Goal: Task Accomplishment & Management: Manage account settings

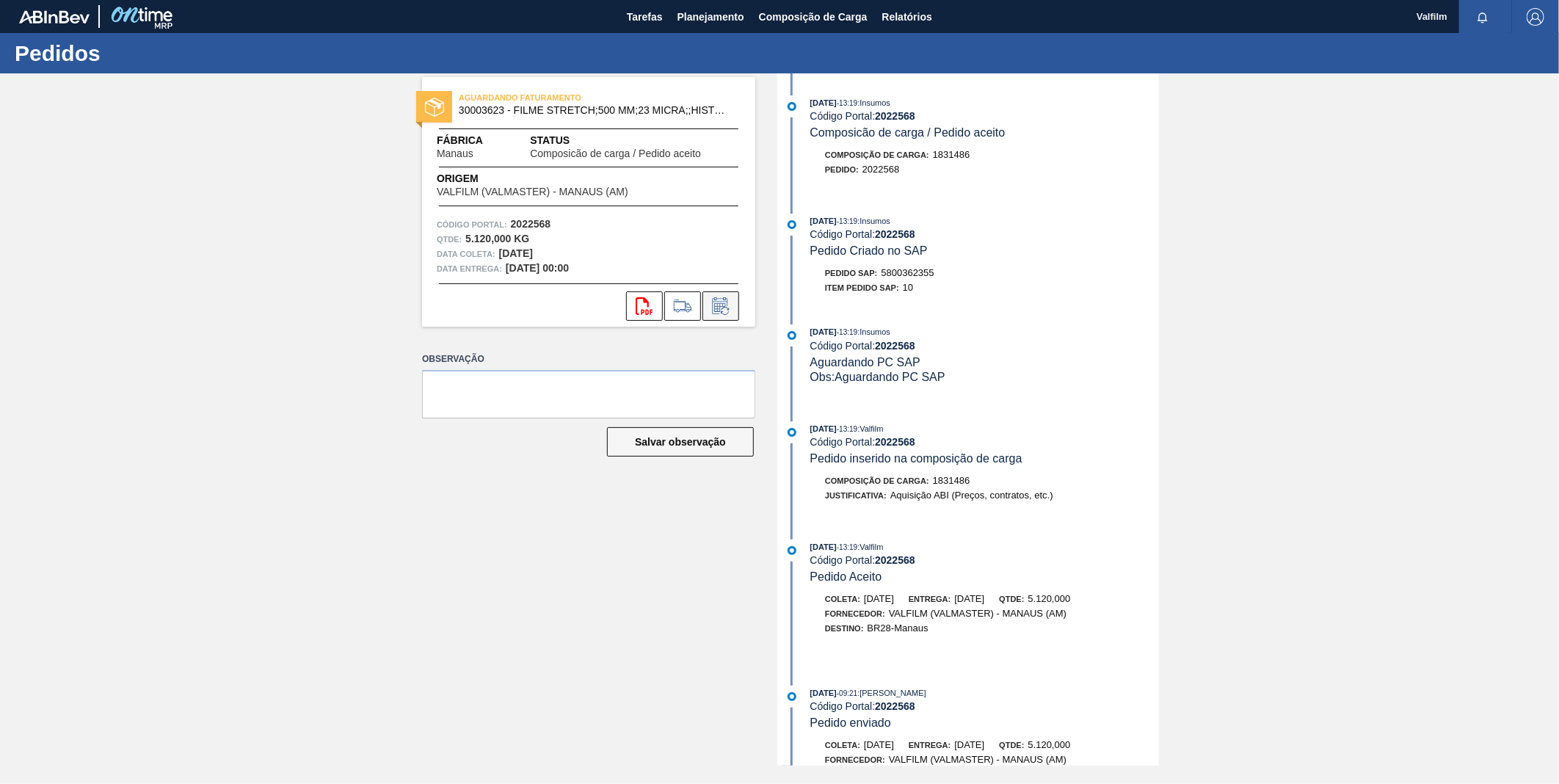
click at [728, 320] on button at bounding box center [721, 306] width 37 height 29
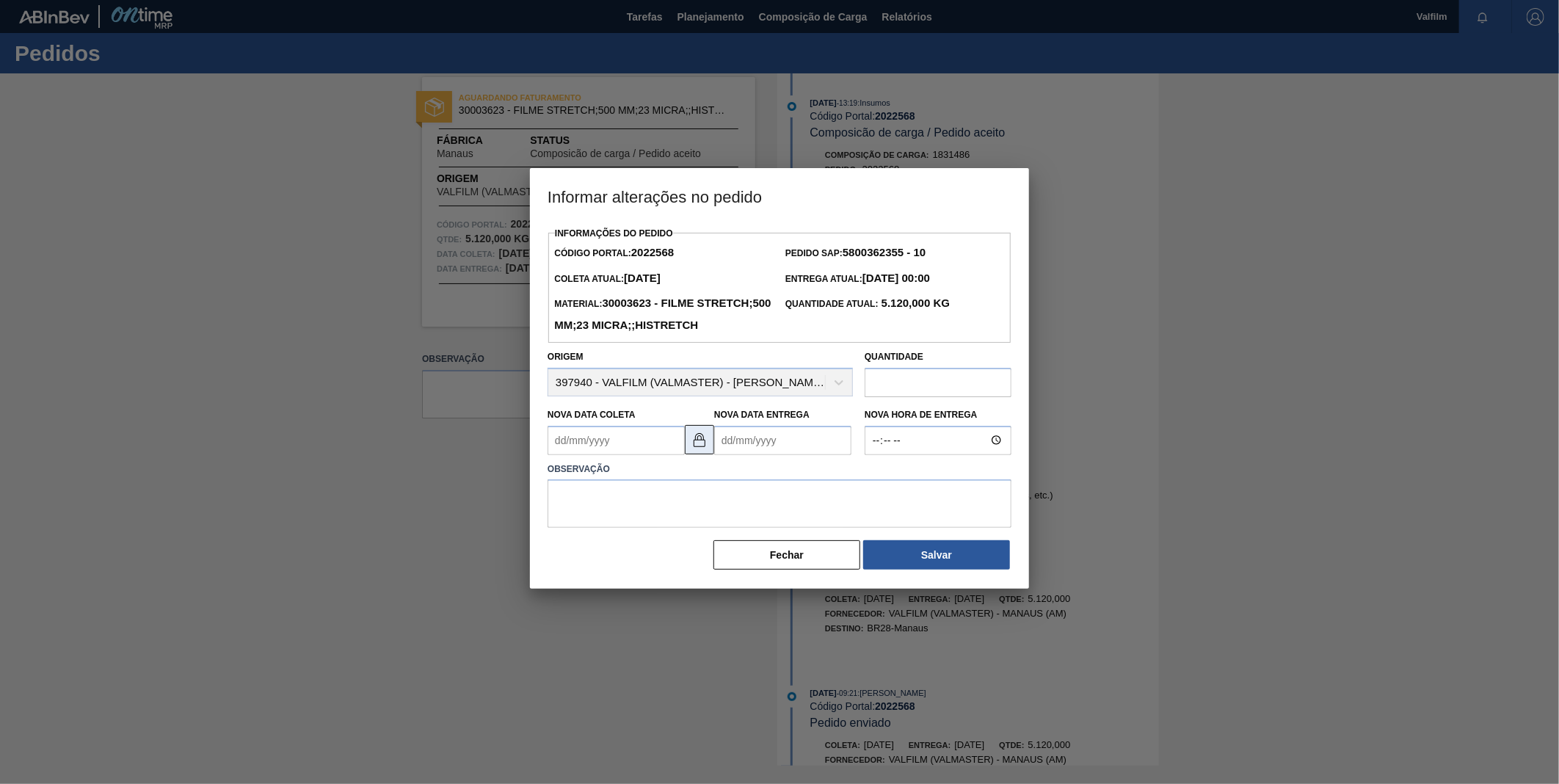
click at [699, 455] on button at bounding box center [699, 439] width 29 height 29
click at [639, 455] on Coleta2022568 "Nova Data Coleta" at bounding box center [616, 440] width 137 height 29
click at [617, 556] on div "7" at bounding box center [613, 546] width 20 height 20
type Coleta2022568 "07/10/2025"
click at [815, 455] on Entrega2022568 "Nova Data Entrega" at bounding box center [782, 440] width 137 height 29
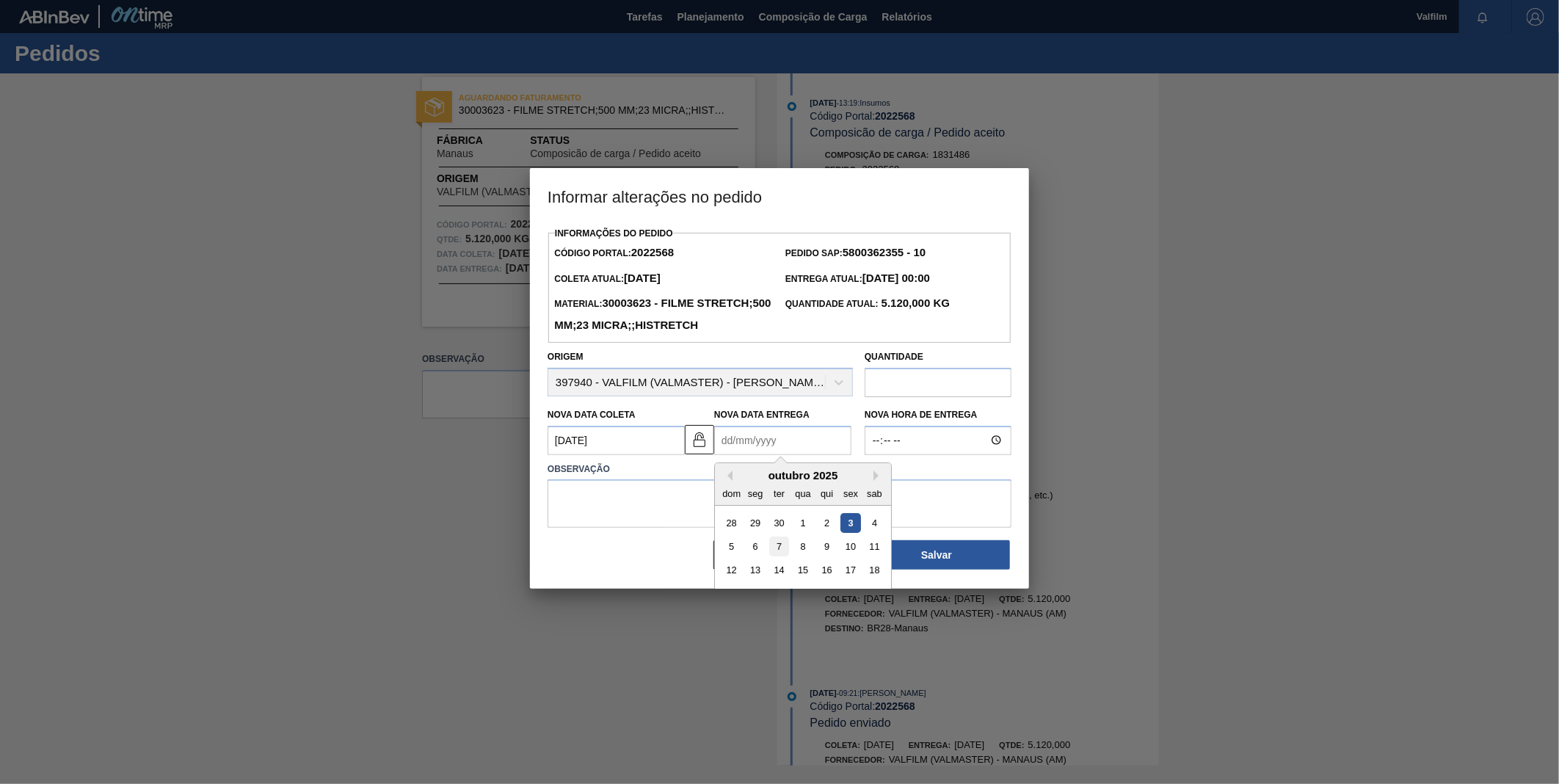
click at [772, 556] on div "7" at bounding box center [780, 546] width 20 height 20
type Entrega2022568 "07/10/2025"
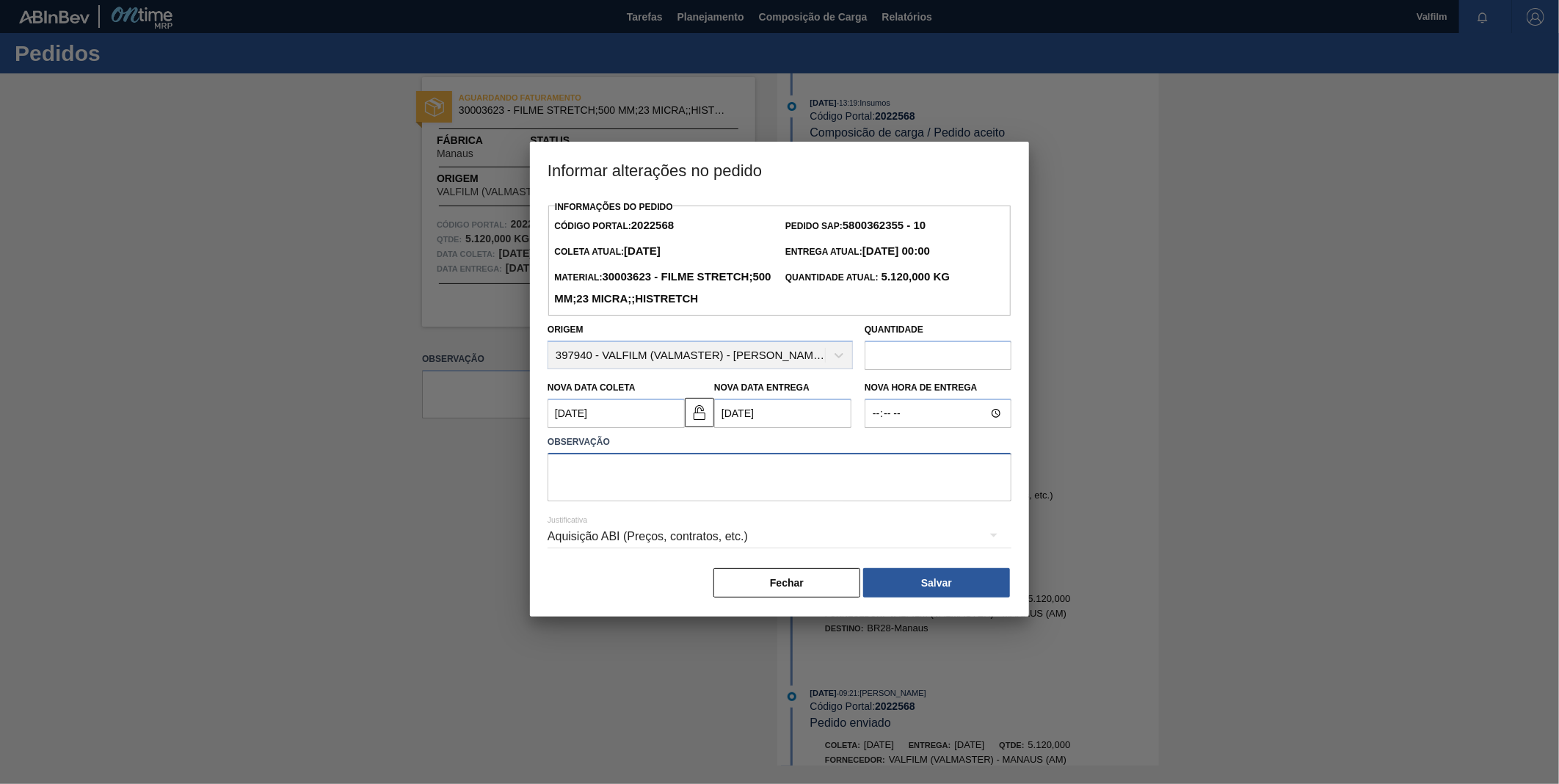
click at [769, 501] on textarea at bounding box center [779, 477] width 464 height 48
type textarea "ANTECIPAÇÃO CLIENTE"
click at [665, 557] on div "Aquisição ABI (Preços, contratos, etc.)" at bounding box center [779, 536] width 464 height 41
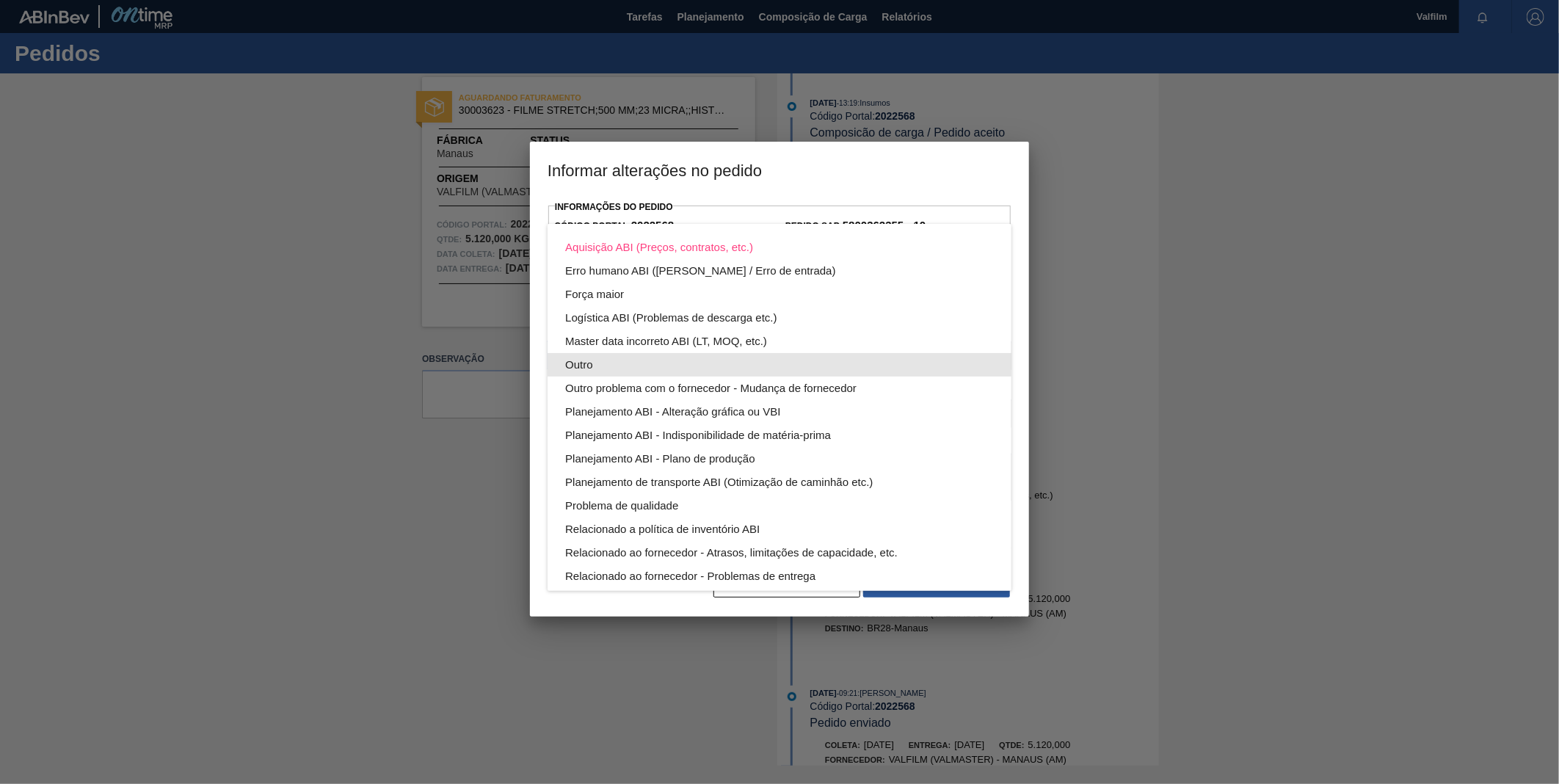
click at [613, 367] on div "Outro" at bounding box center [780, 365] width 428 height 24
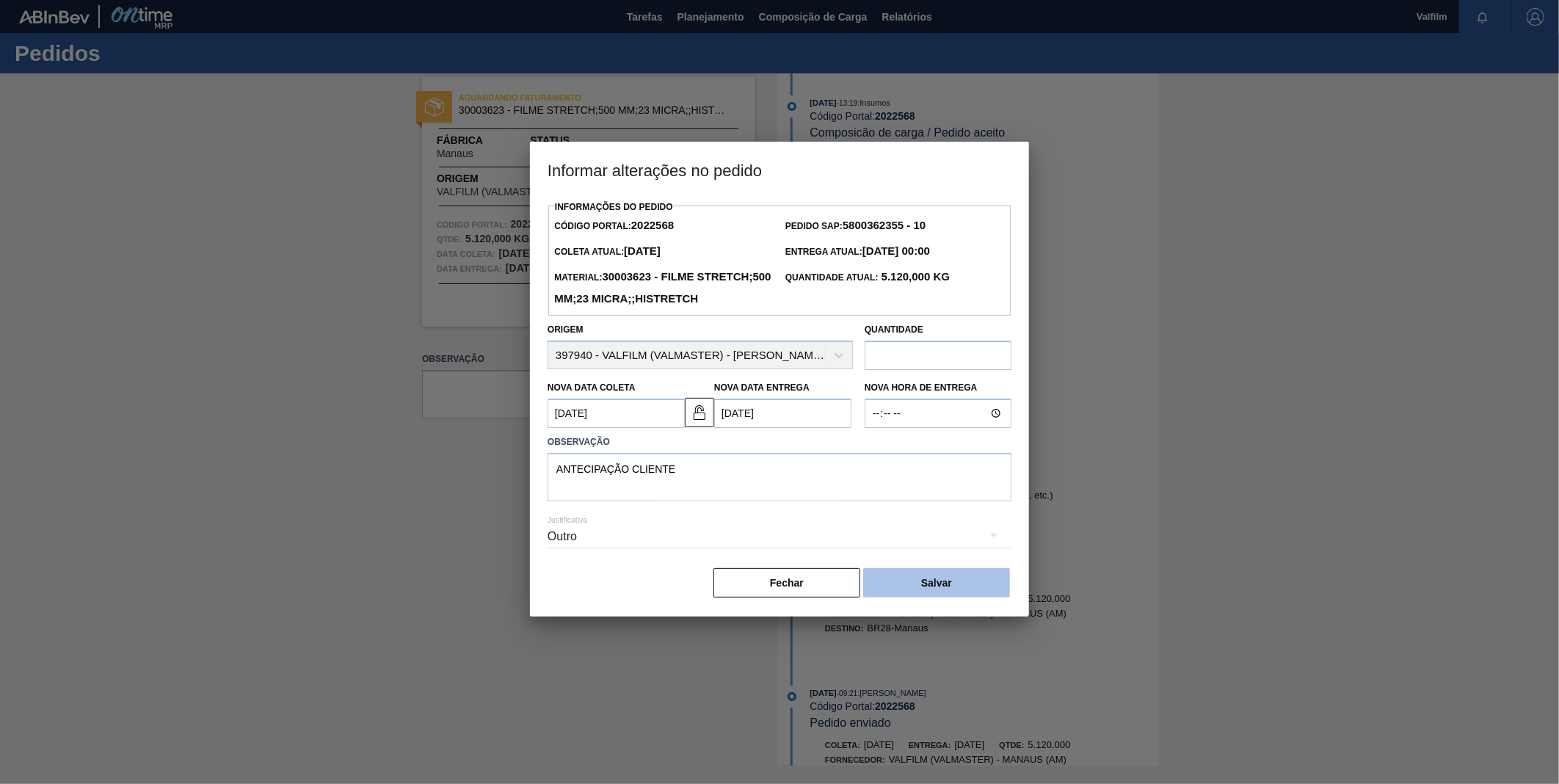
click at [955, 597] on button "Salvar" at bounding box center [936, 583] width 146 height 29
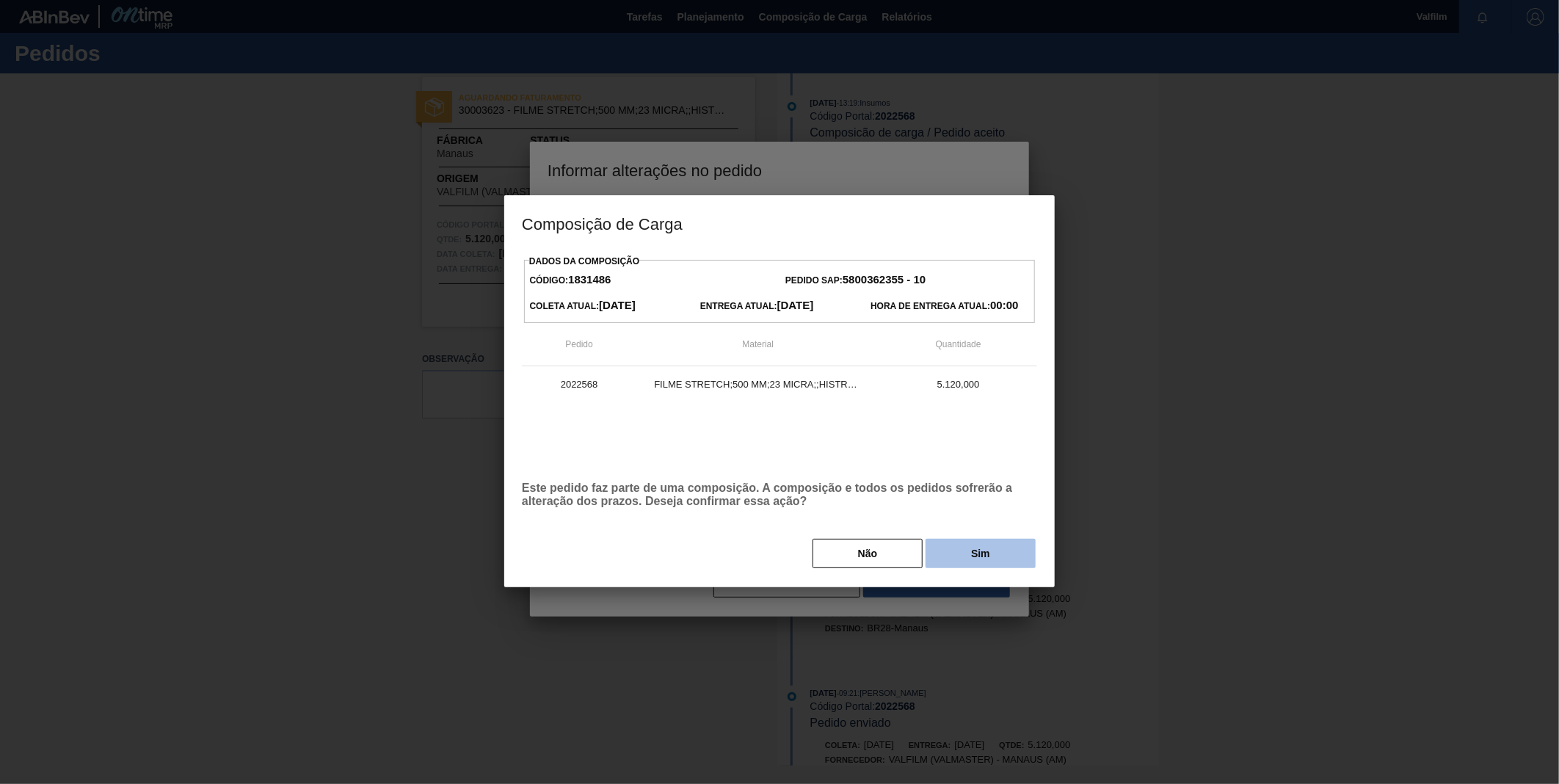
click at [965, 562] on button "Sim" at bounding box center [981, 553] width 110 height 29
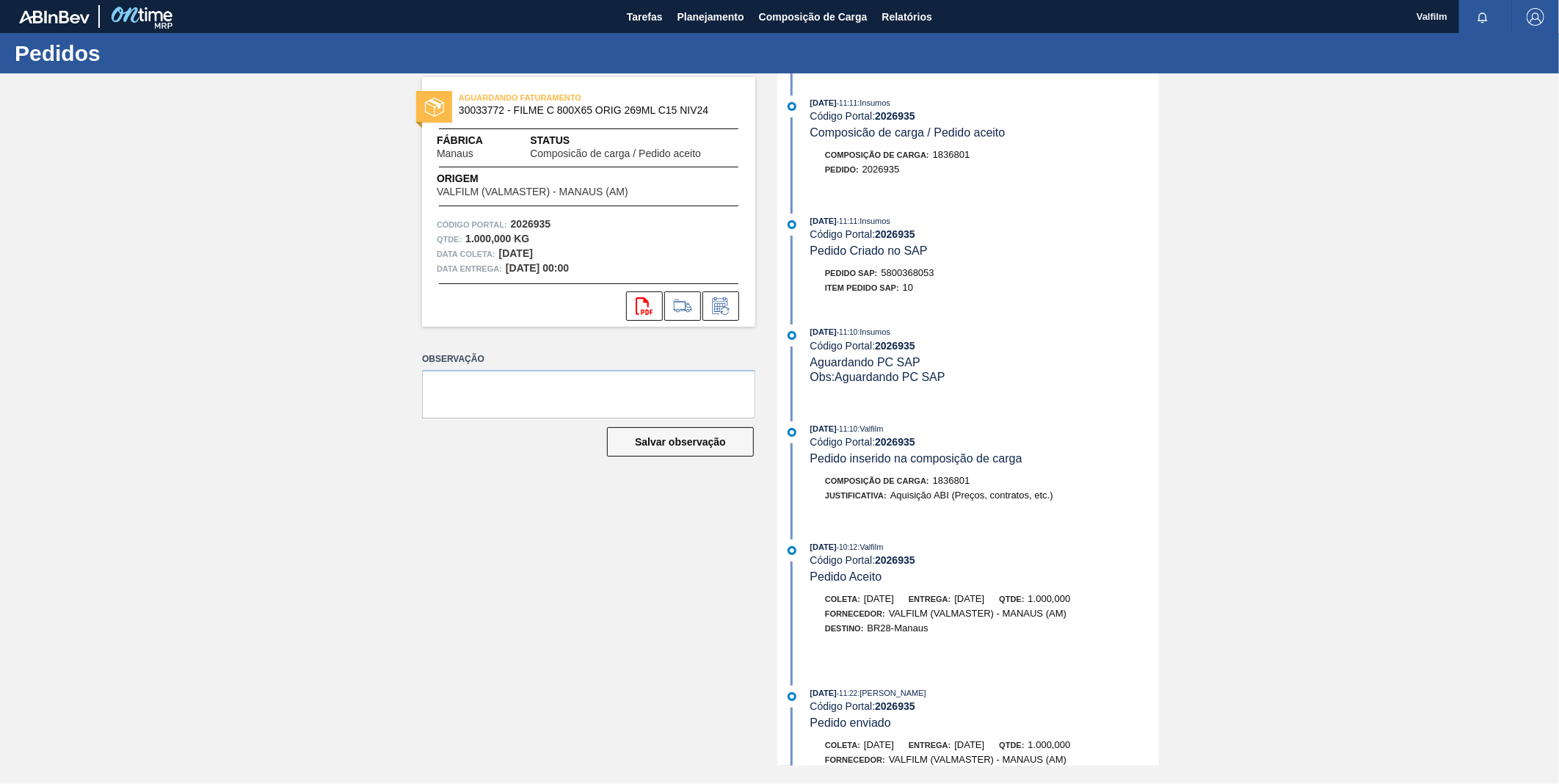
click at [747, 309] on div "svg{fill:#ff0000}" at bounding box center [588, 306] width 333 height 29
click at [726, 311] on icon at bounding box center [721, 306] width 24 height 17
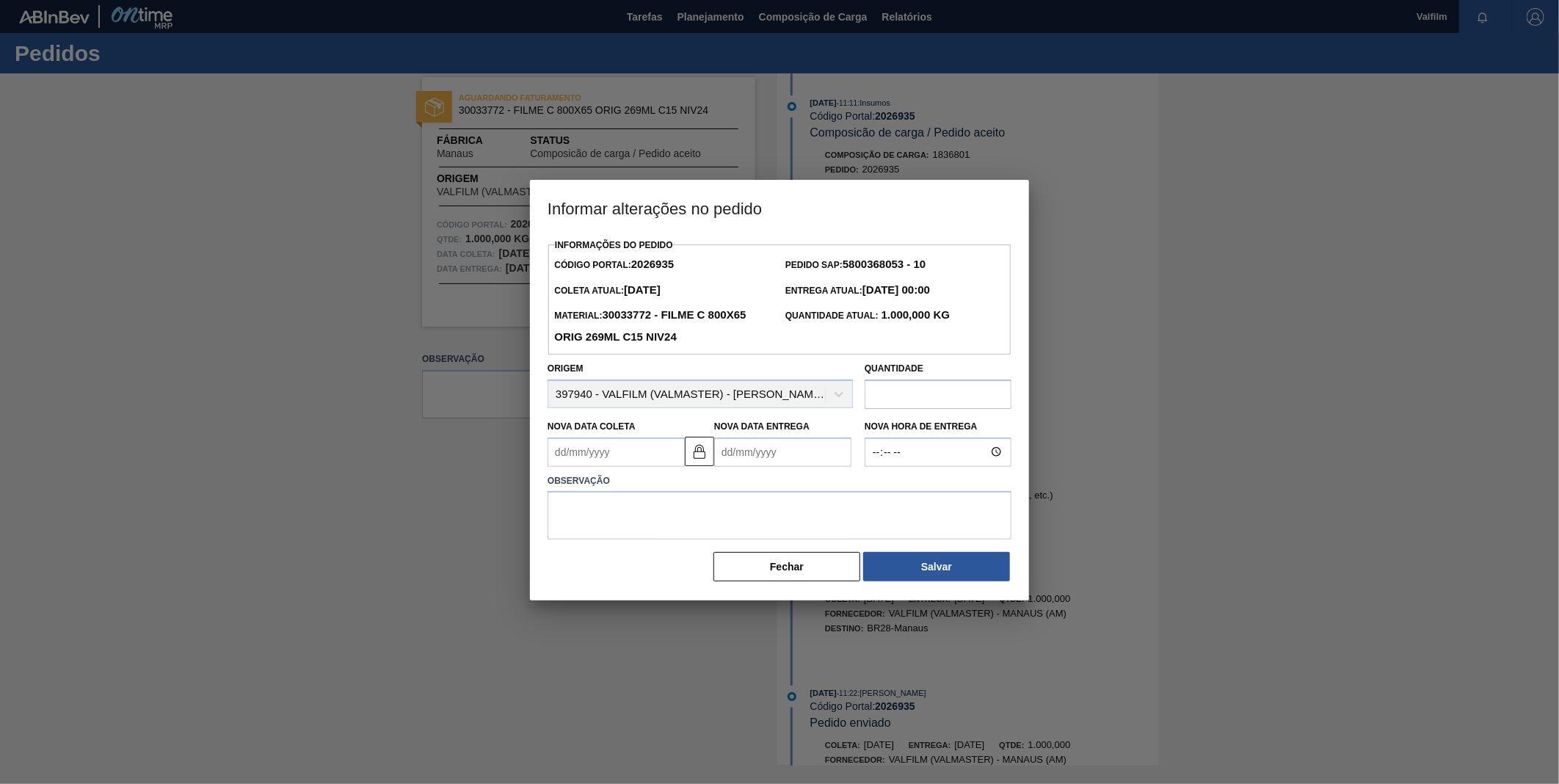
click at [767, 460] on Entrega2026935 "Nova Data Entrega" at bounding box center [782, 452] width 137 height 29
click at [776, 551] on div "7" at bounding box center [780, 558] width 20 height 20
type Coleta2026935 "02/10/2025"
type Entrega2026935 "07/10/2025"
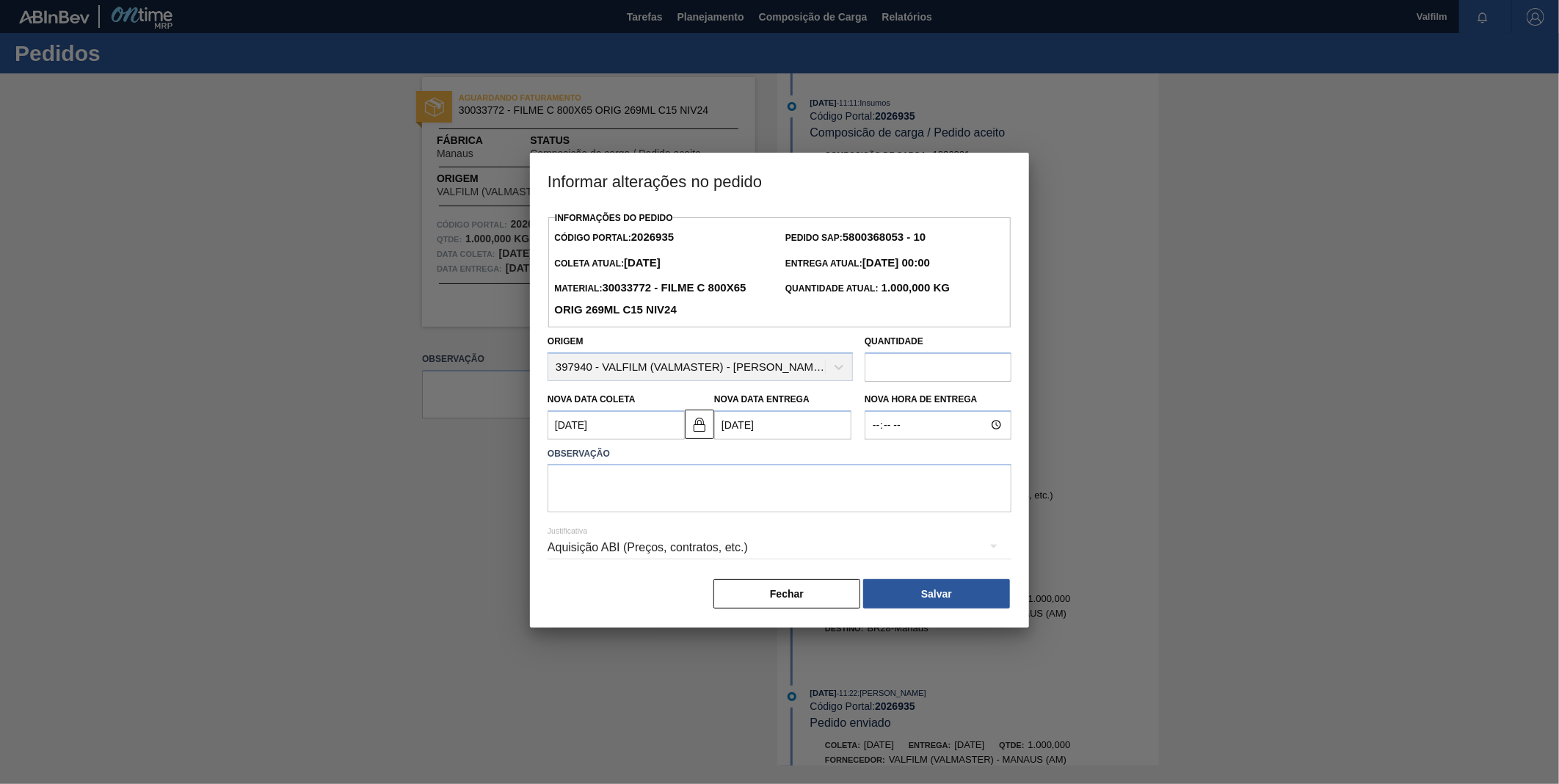
click at [621, 439] on Coleta2026935 "02/10/2025" at bounding box center [616, 424] width 137 height 29
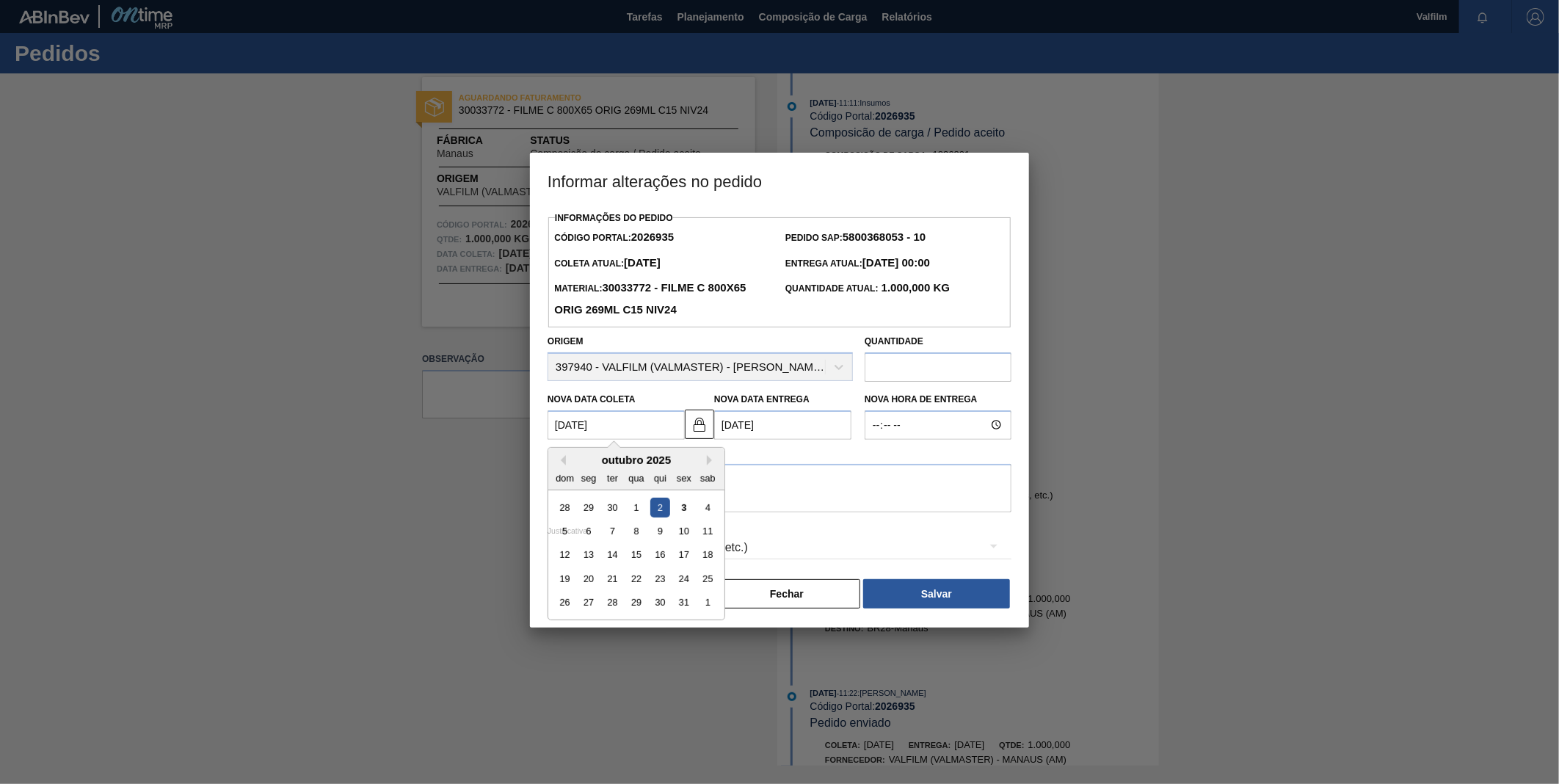
drag, startPoint x: 618, startPoint y: 533, endPoint x: 670, endPoint y: 531, distance: 52.0
click at [619, 533] on div "7" at bounding box center [613, 532] width 20 height 20
type Coleta2026935 "07/10/2025"
type Entrega2026935 "12/10/2025"
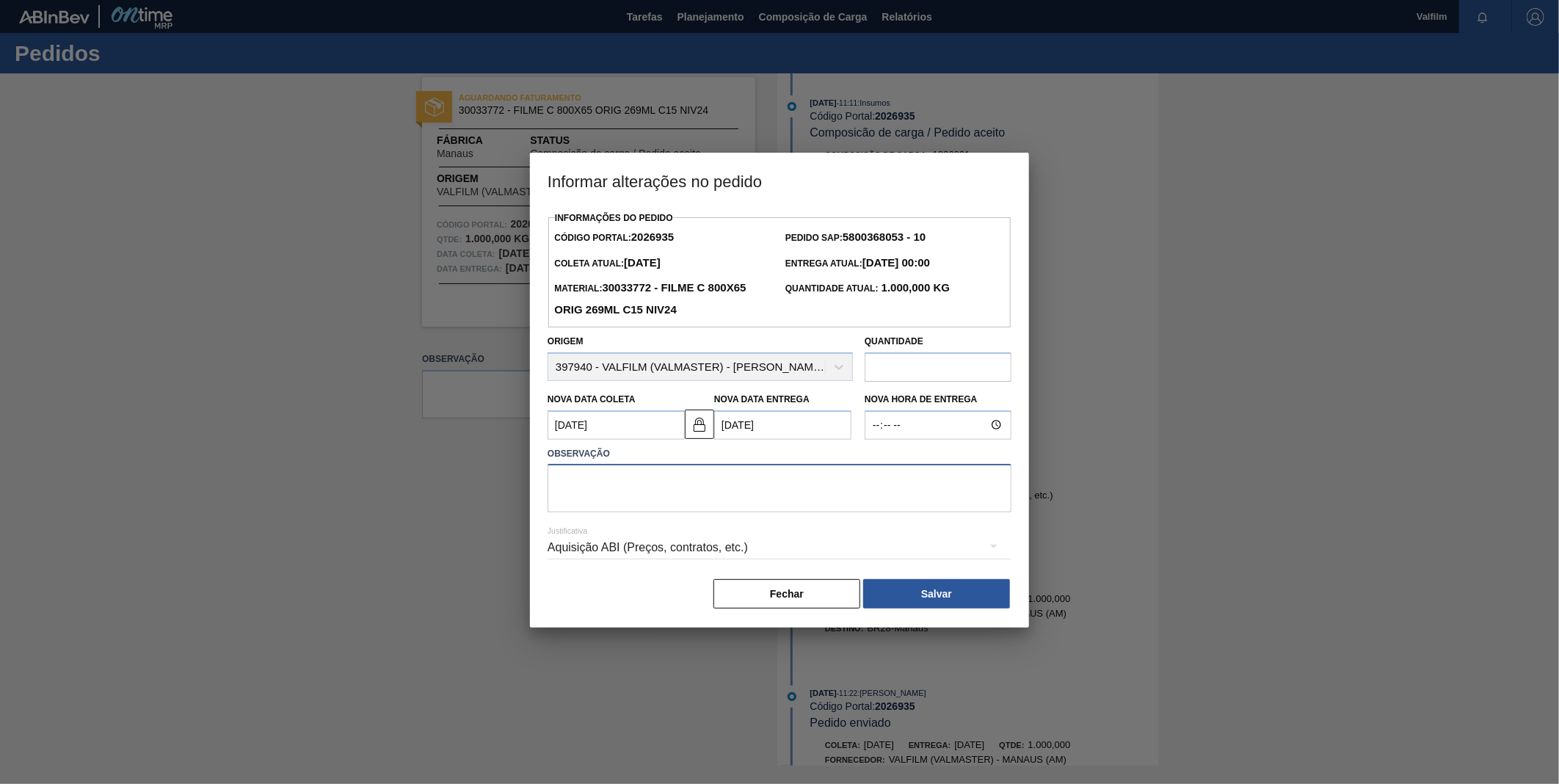
click at [708, 498] on textarea at bounding box center [779, 488] width 464 height 48
type textarea "A"
type textarea "N"
type textarea "ANTECIPAÇÃO CLIENTE"
click at [669, 547] on div "Aquisição ABI (Preços, contratos, etc.)" at bounding box center [779, 547] width 464 height 41
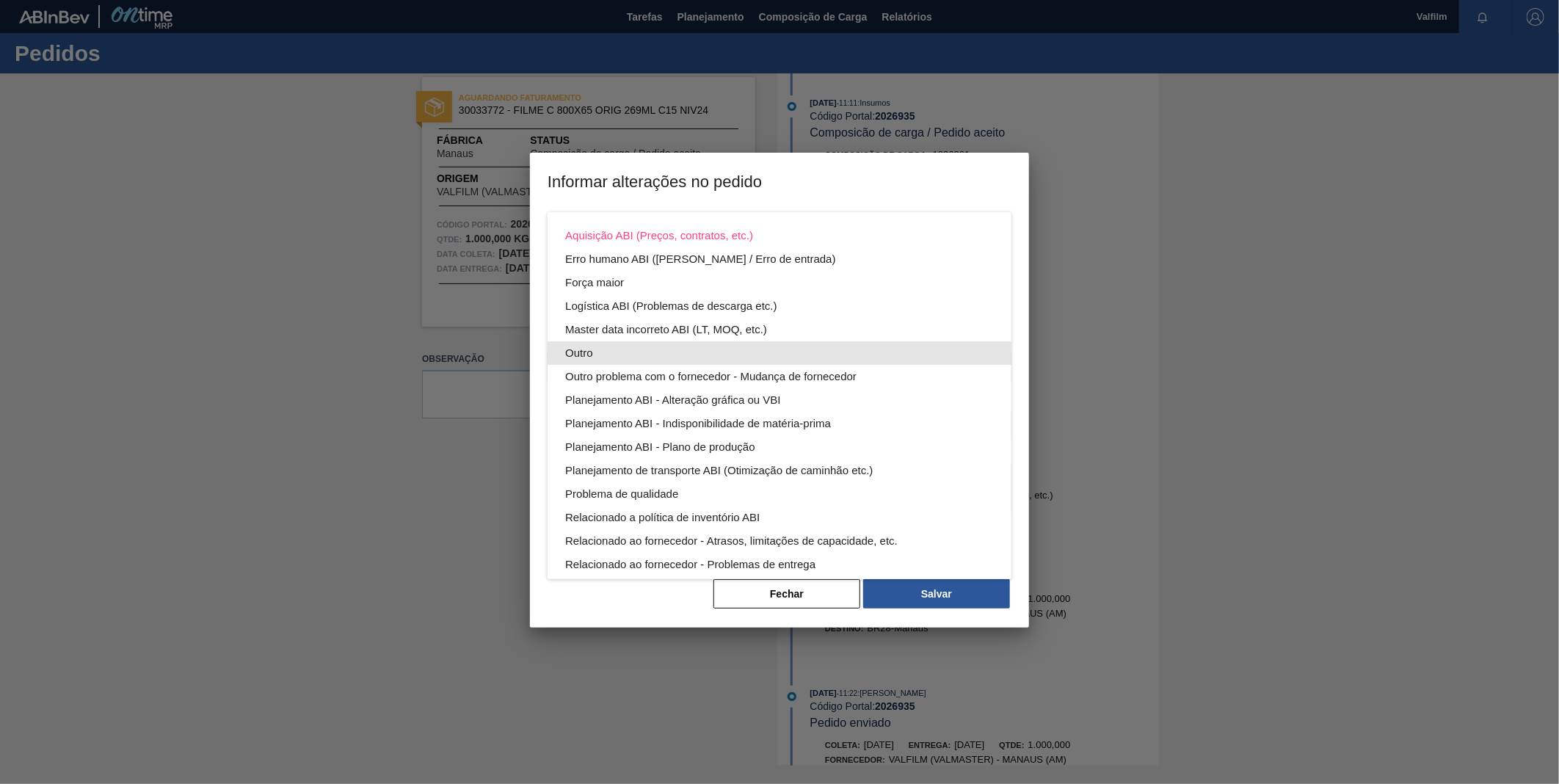
click at [624, 346] on div "Outro" at bounding box center [780, 353] width 428 height 24
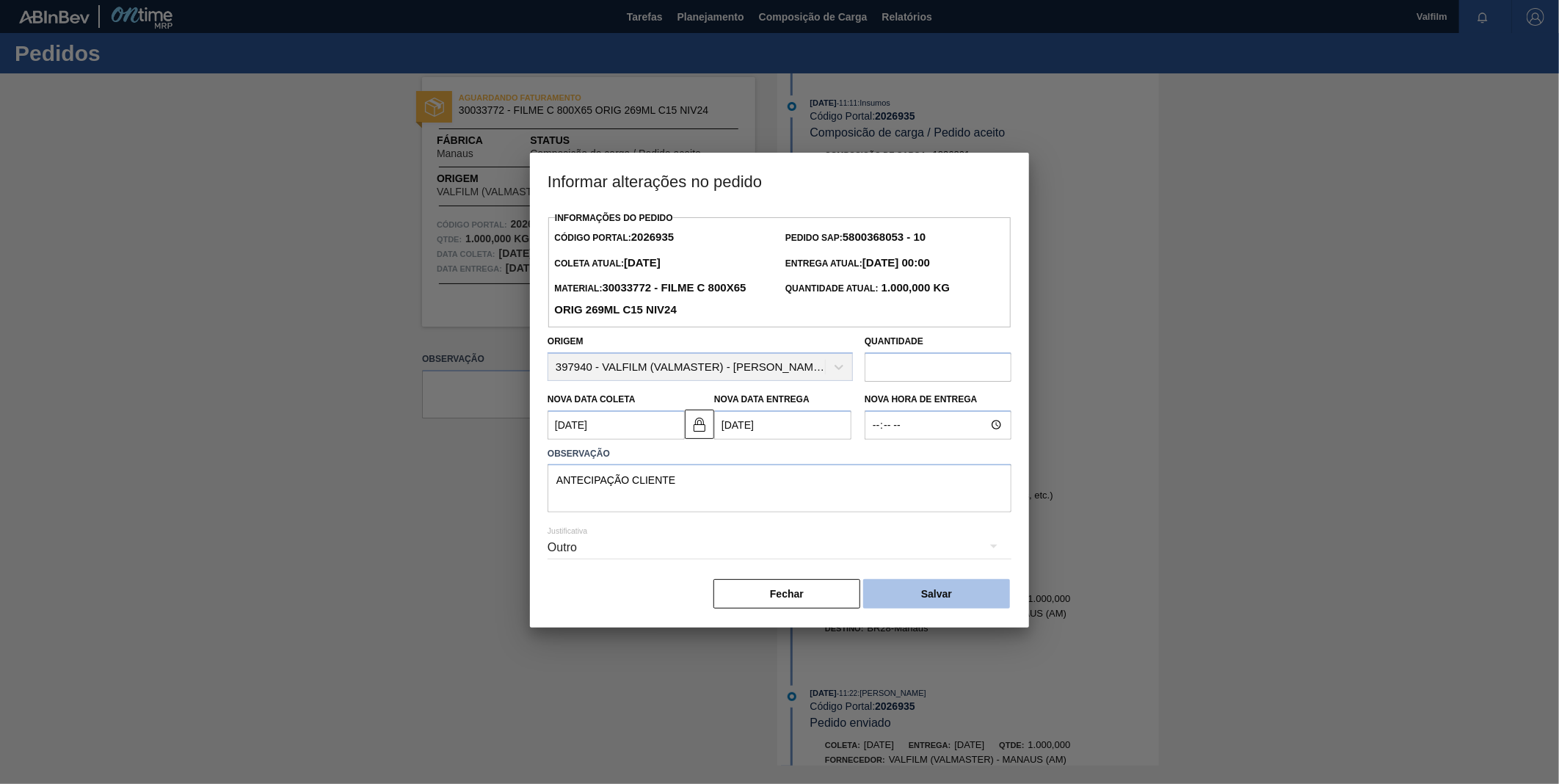
click at [934, 603] on button "Salvar" at bounding box center [936, 594] width 146 height 29
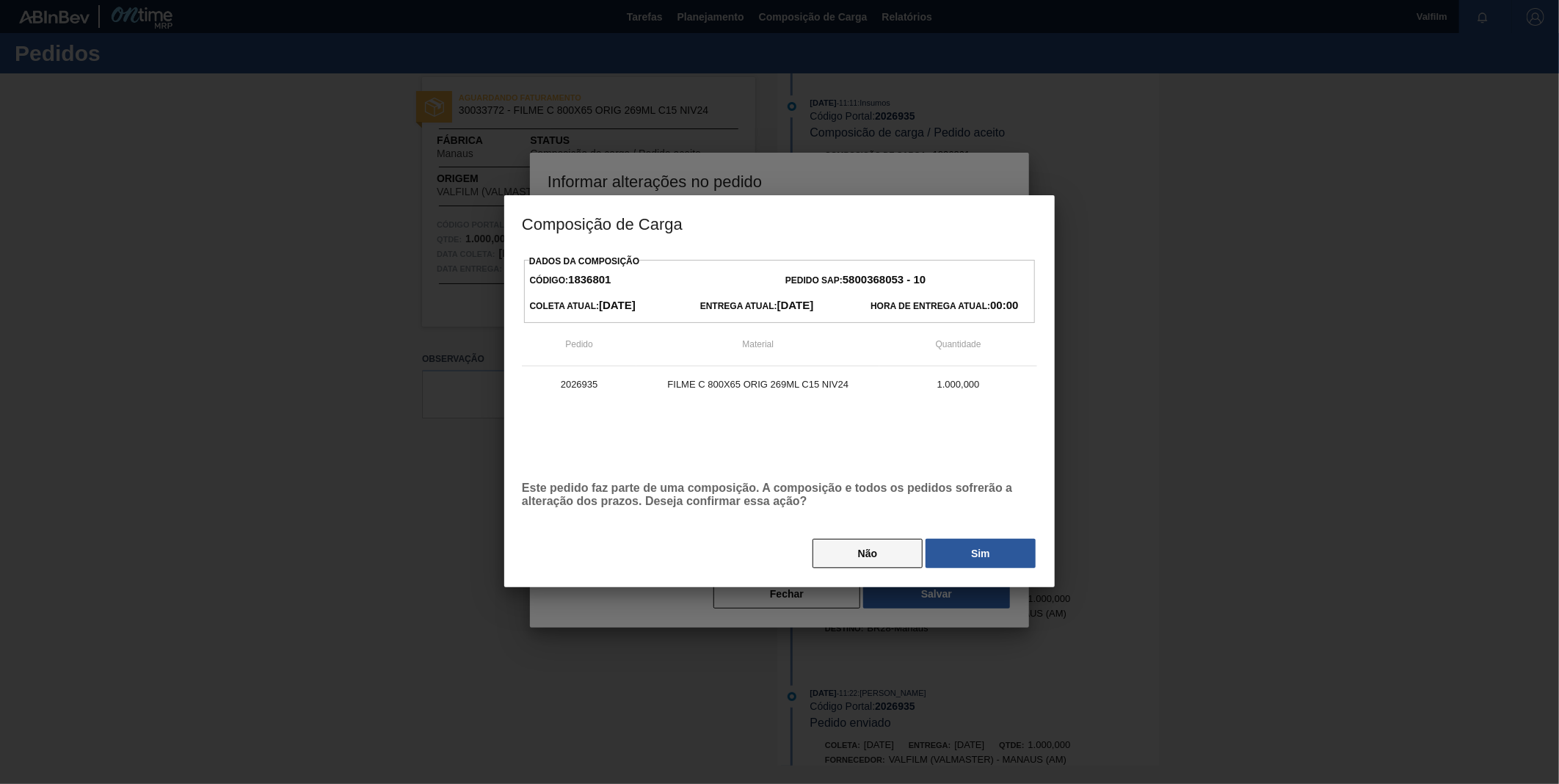
click at [863, 564] on button "Não" at bounding box center [867, 553] width 110 height 29
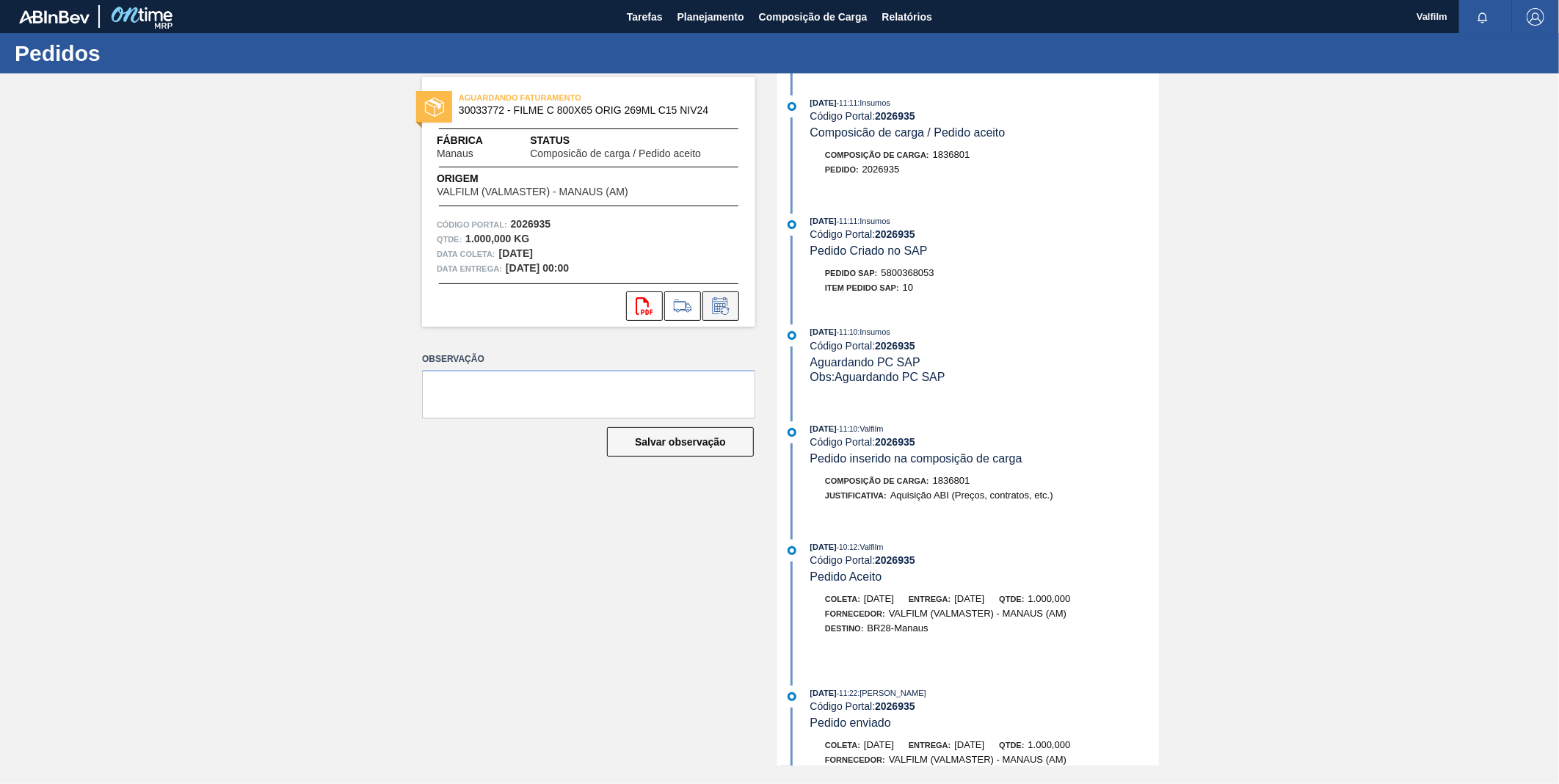
click at [715, 305] on icon at bounding box center [721, 306] width 24 height 17
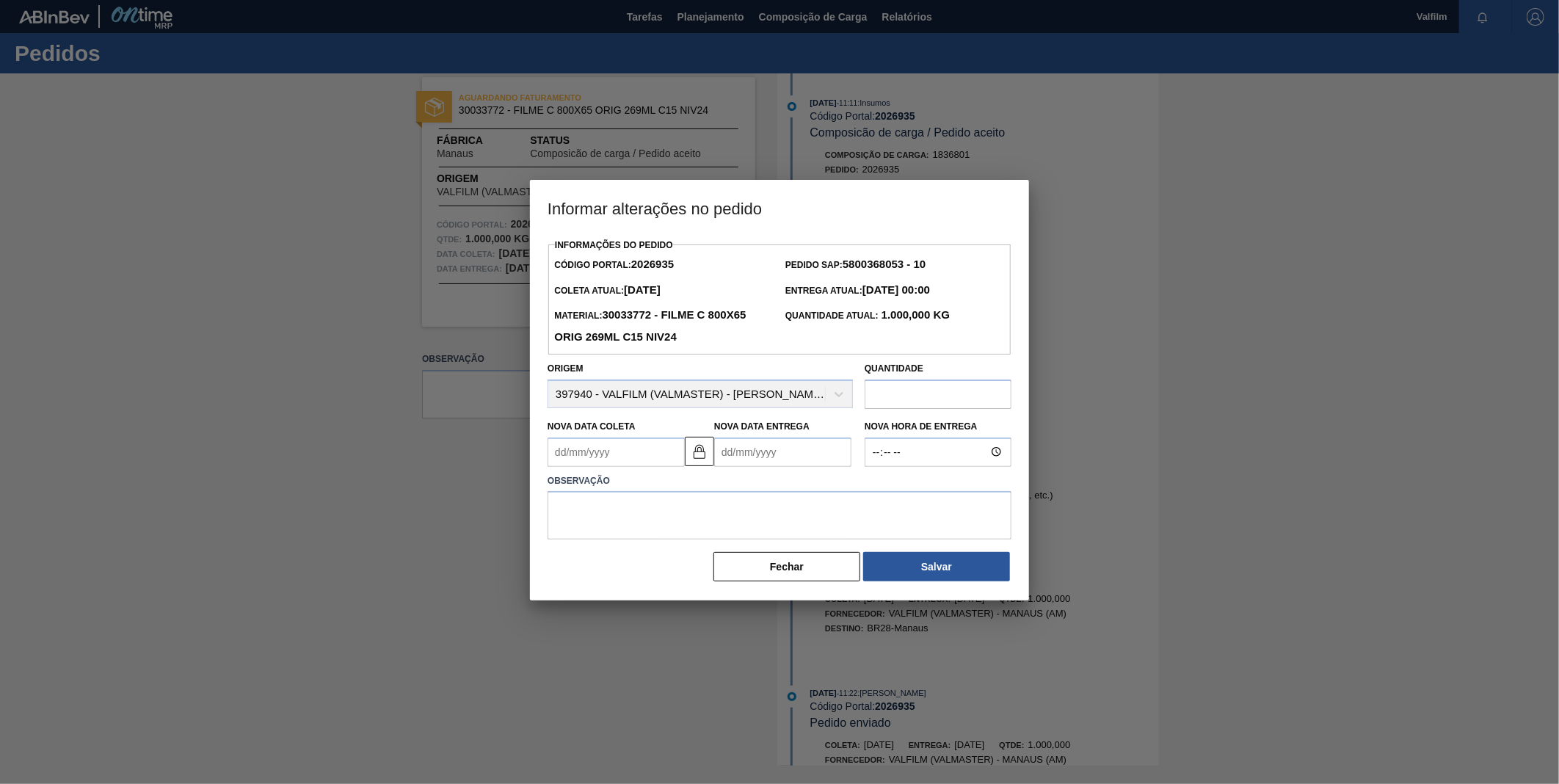
drag, startPoint x: 738, startPoint y: 458, endPoint x: 731, endPoint y: 454, distance: 8.1
click at [738, 458] on Entrega2026935 "Nova Data Entrega" at bounding box center [782, 452] width 137 height 29
click at [712, 454] on button at bounding box center [699, 451] width 29 height 29
click at [760, 458] on Entrega2026935 "Nova Data Entrega" at bounding box center [782, 452] width 137 height 29
click at [736, 496] on div "dom seg ter qua qui sex sab" at bounding box center [802, 505] width 177 height 24
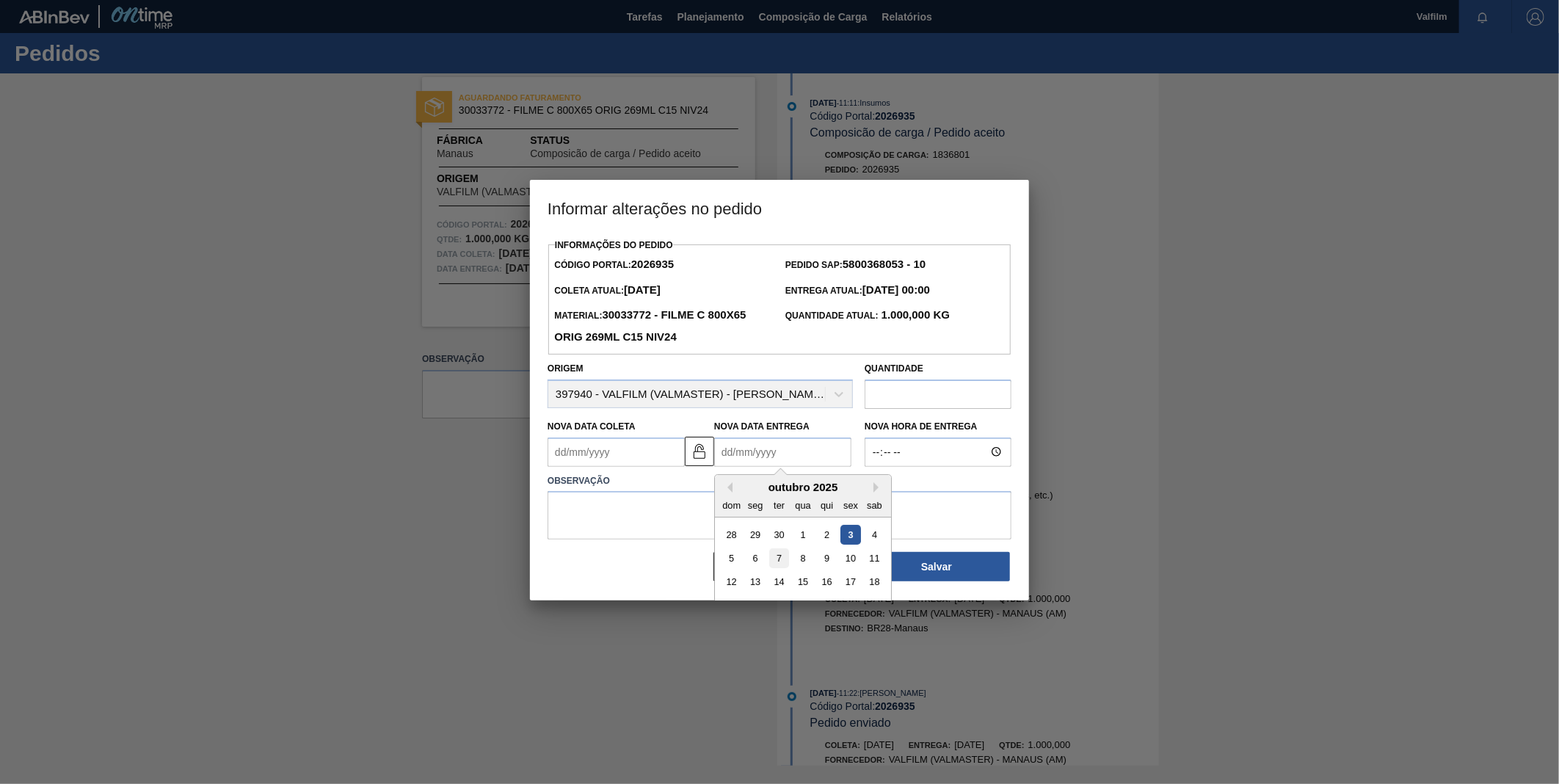
click at [780, 560] on div "7" at bounding box center [780, 558] width 20 height 20
type Entrega2026935 "07/10/2025"
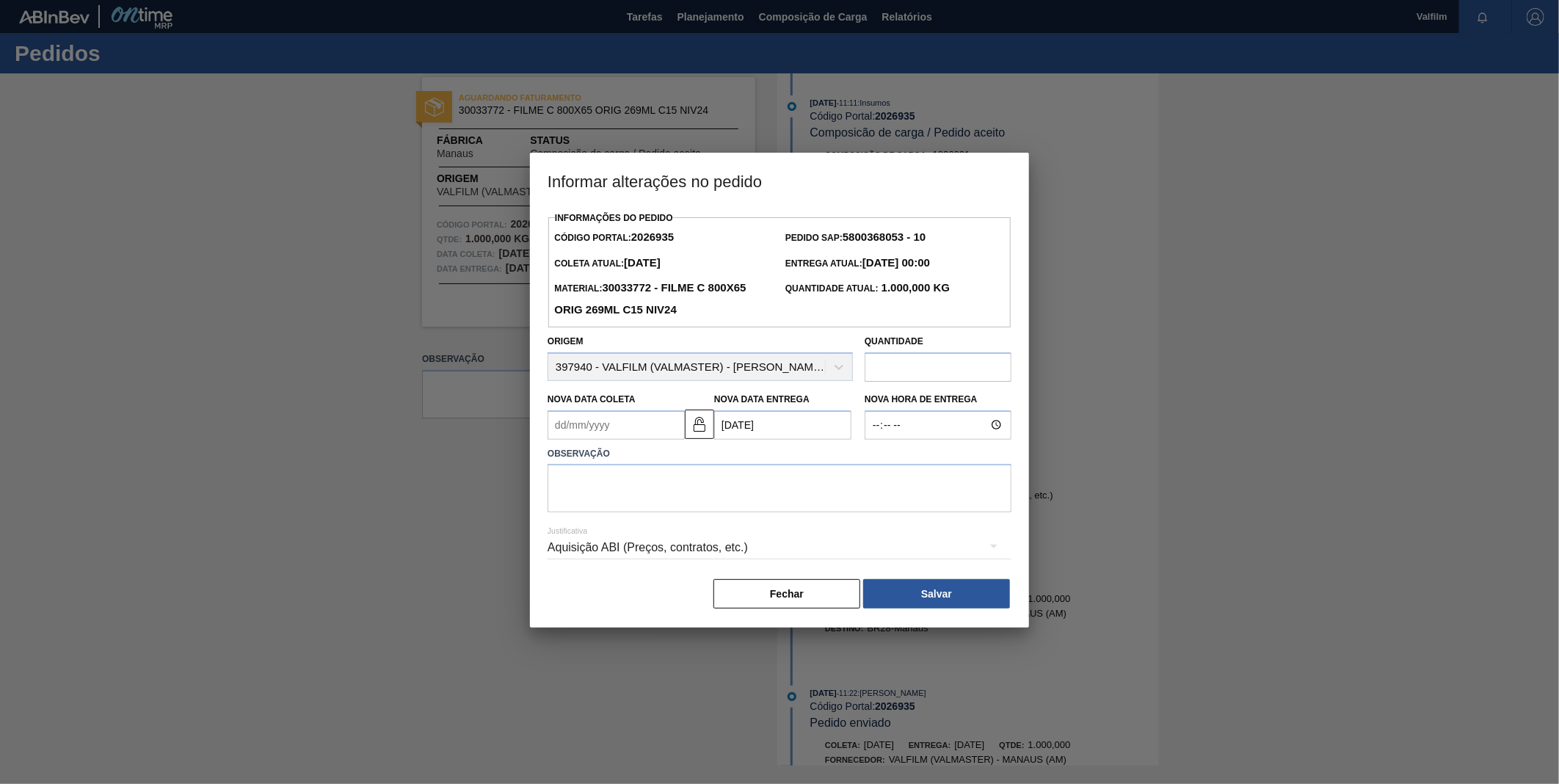
click at [653, 446] on label "Observação" at bounding box center [779, 453] width 464 height 21
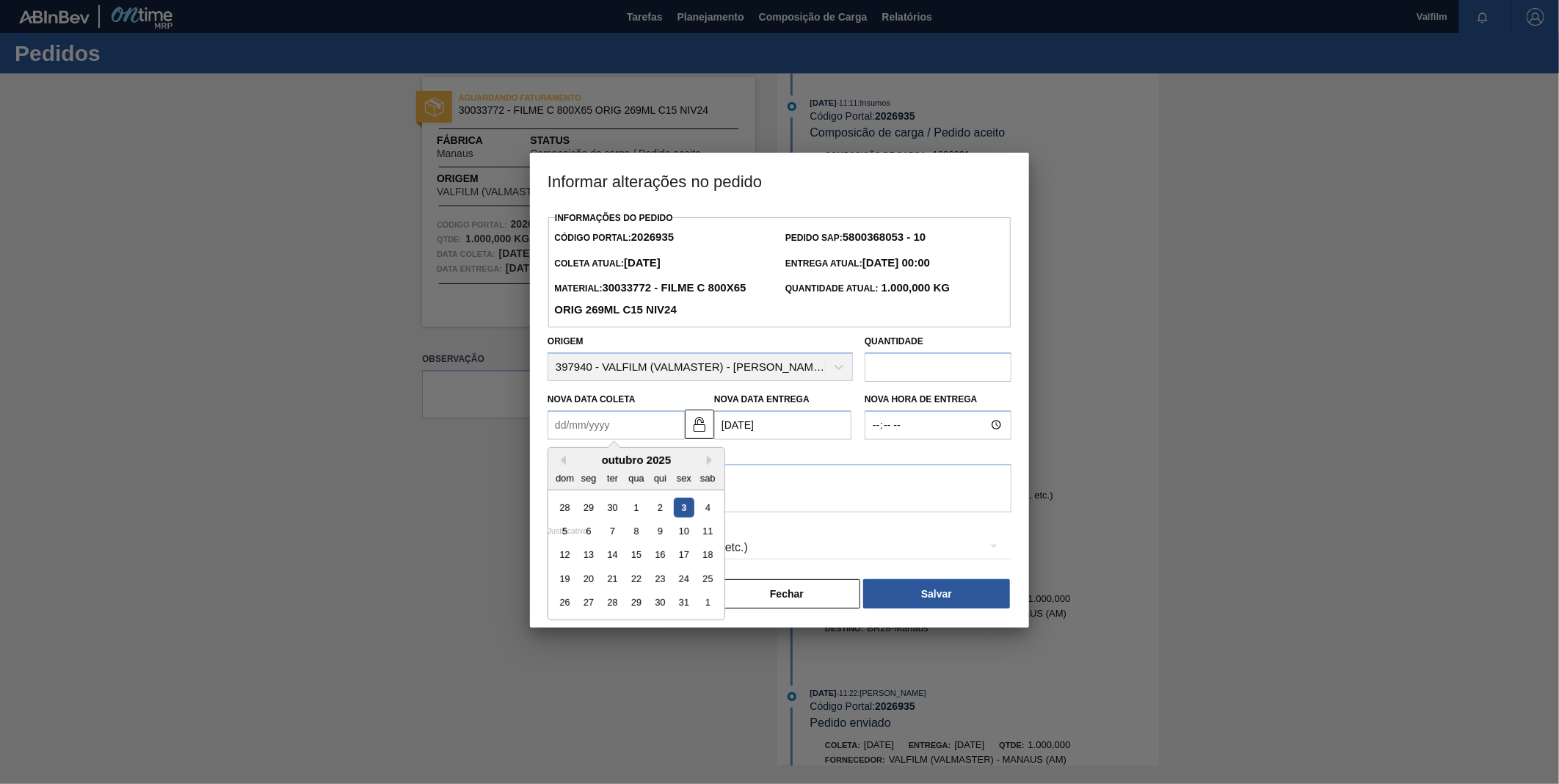
click at [647, 434] on Coleta2026935 "Nova Data Coleta" at bounding box center [616, 424] width 137 height 29
type Coleta2026935 "07/10/2025"
click at [788, 463] on label "Observação" at bounding box center [779, 453] width 464 height 21
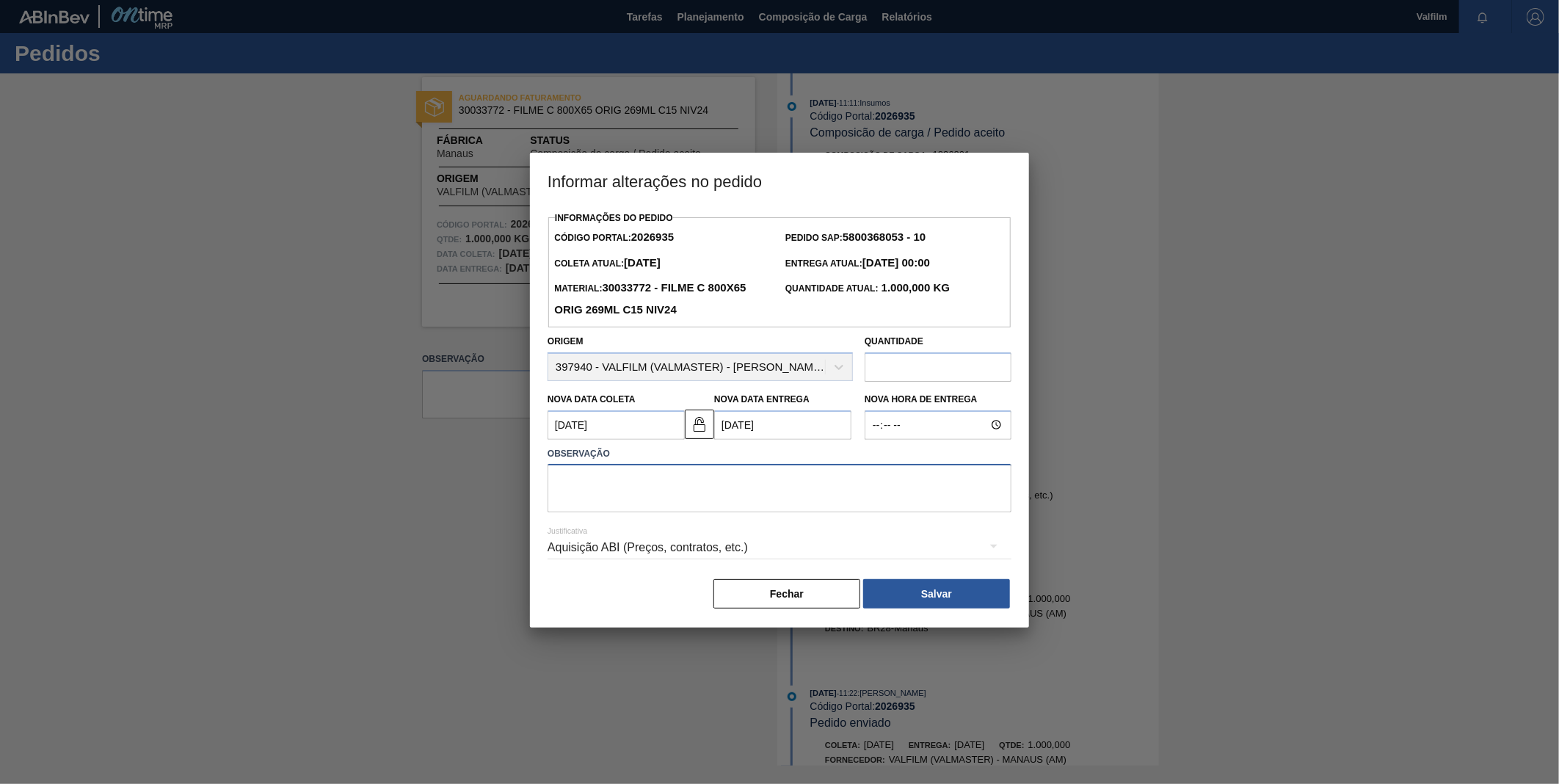
click at [787, 491] on textarea at bounding box center [779, 488] width 464 height 48
type textarea "ANTECIPAÇÃO CLIENTE"
click at [662, 558] on div "Aquisição ABI (Preços, contratos, etc.)" at bounding box center [779, 547] width 464 height 41
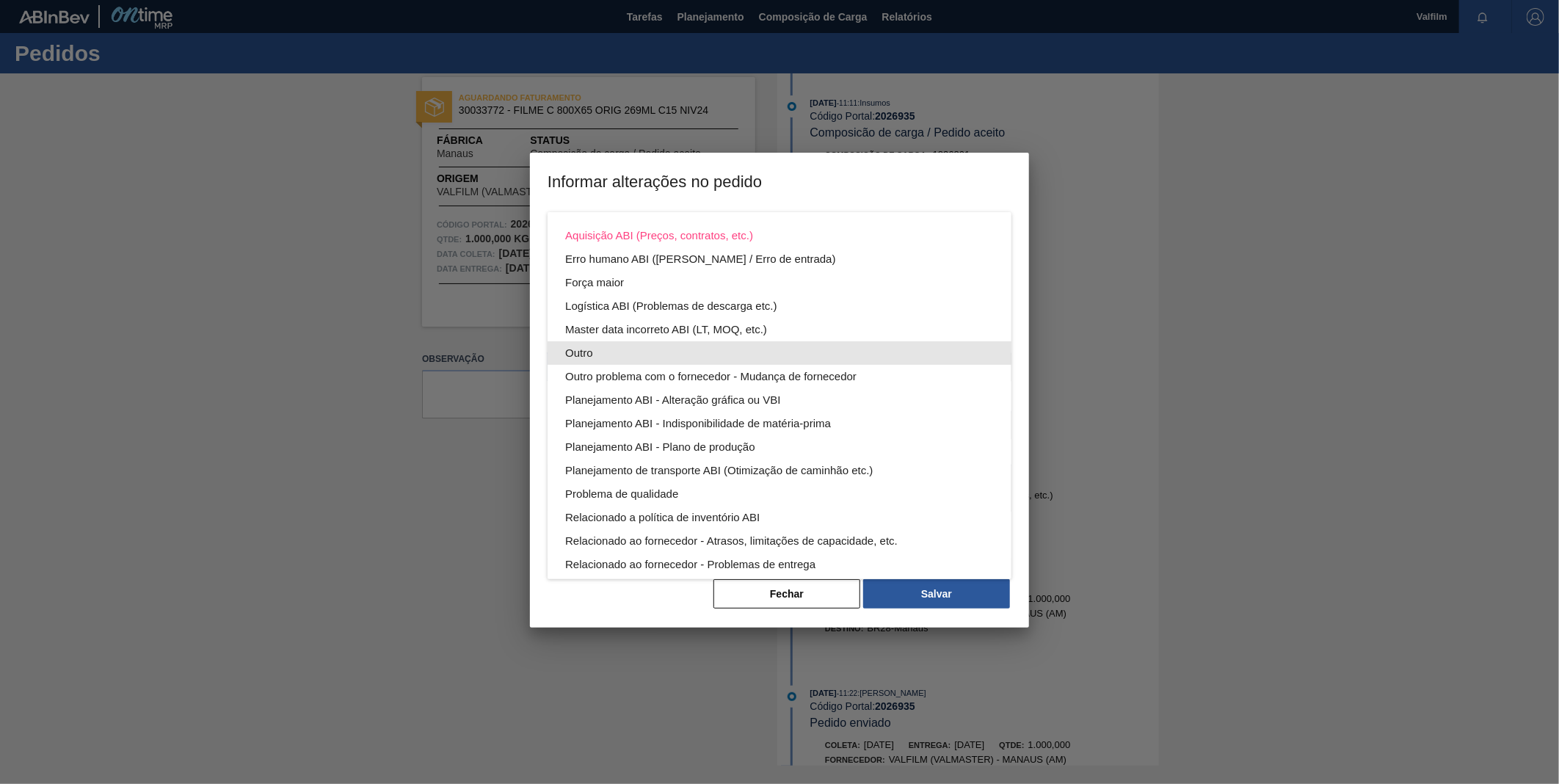
click at [640, 345] on div "Outro" at bounding box center [780, 353] width 428 height 24
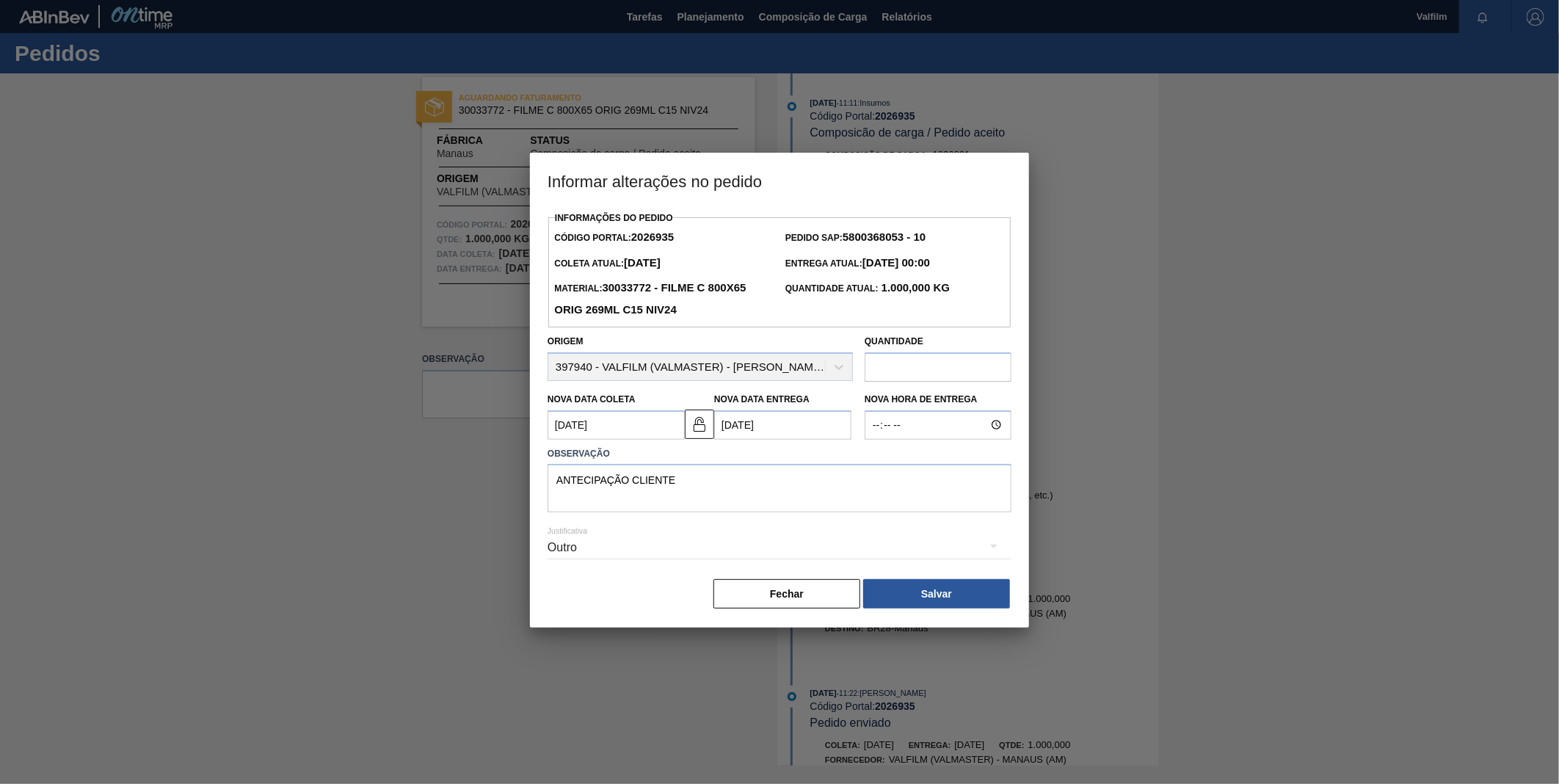
click at [969, 600] on button "Salvar" at bounding box center [936, 594] width 146 height 29
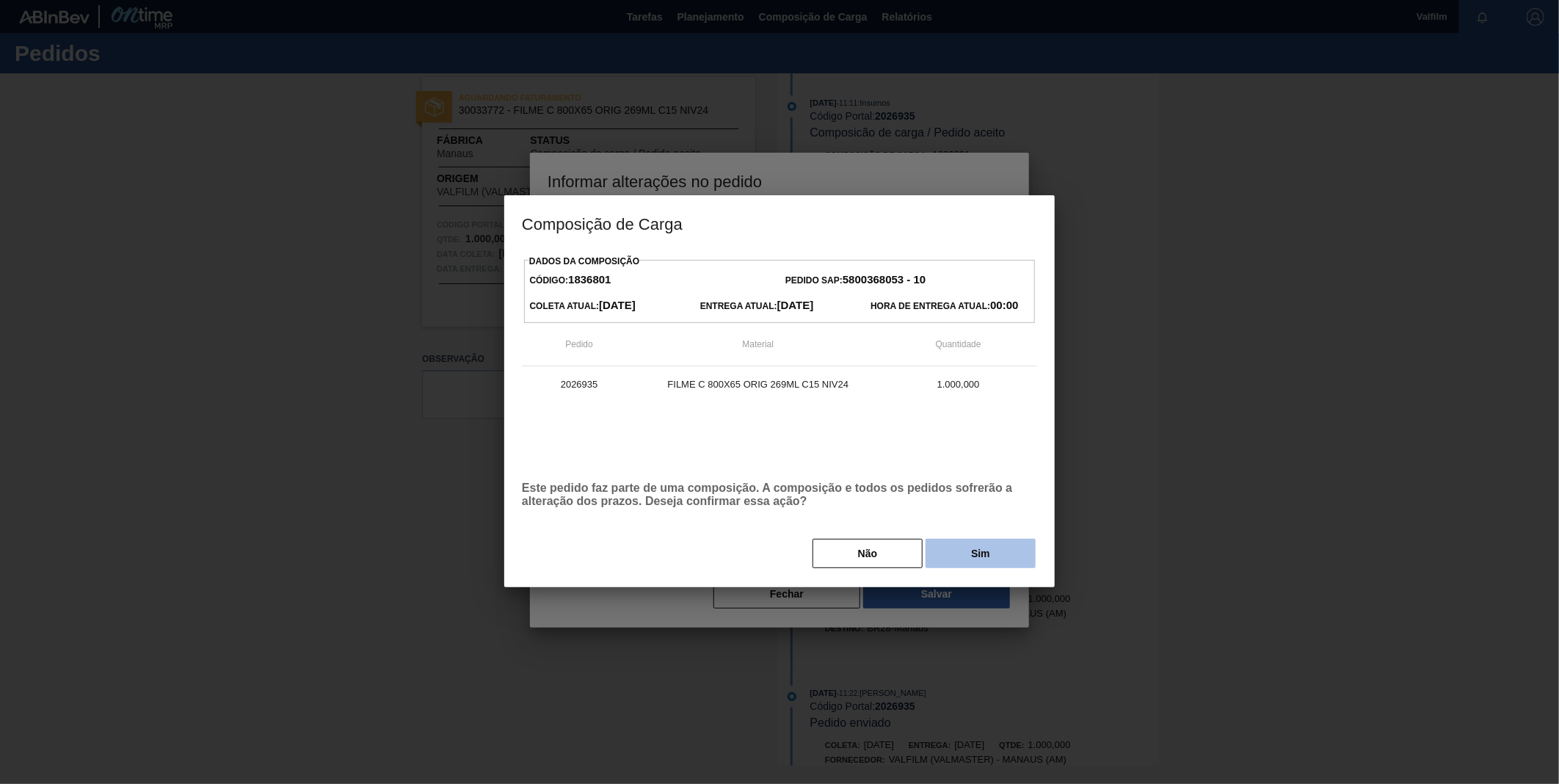
click at [972, 554] on button "Sim" at bounding box center [981, 553] width 110 height 29
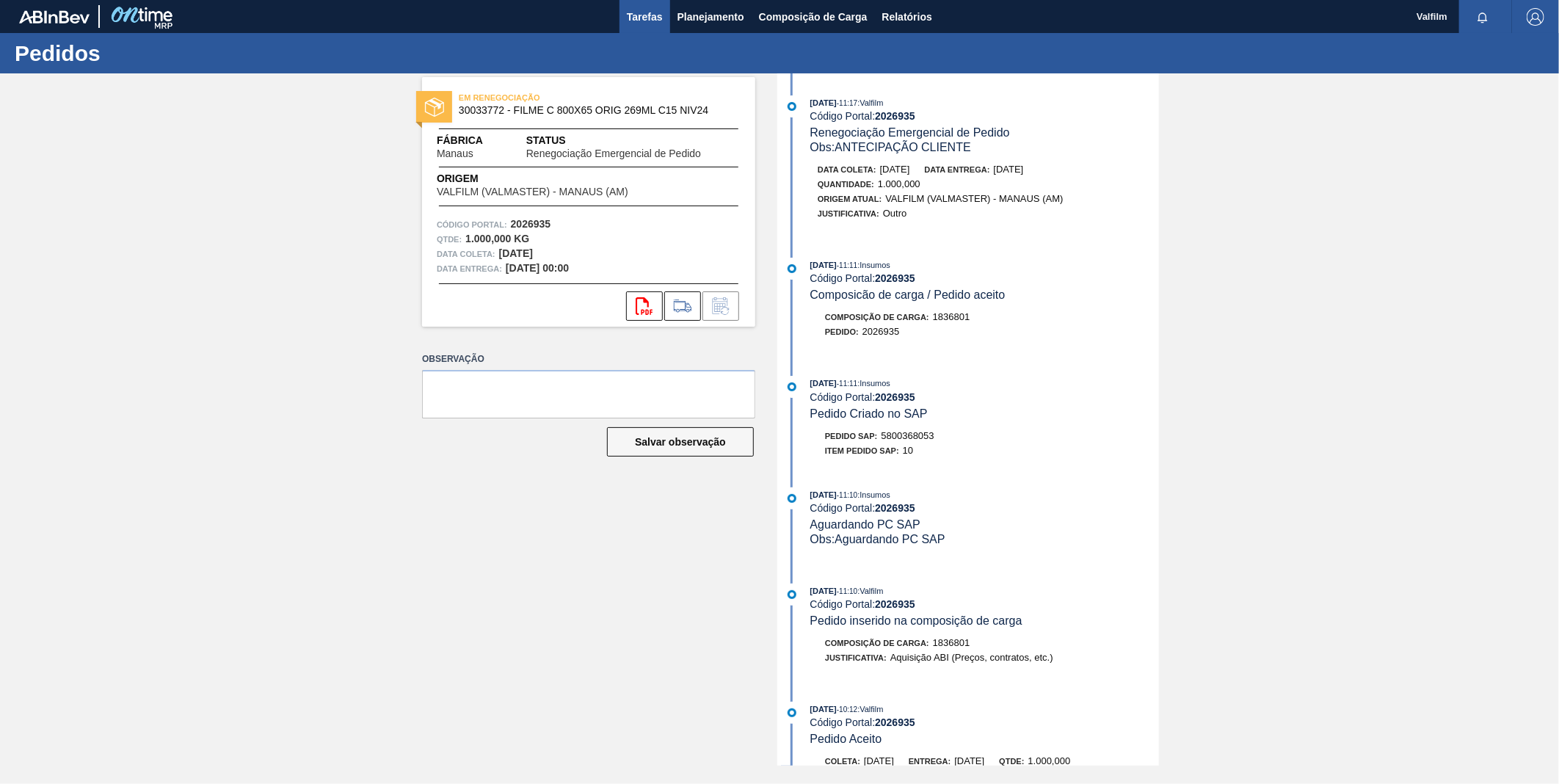
click at [637, 16] on span "Tarefas" at bounding box center [644, 16] width 36 height 17
